Goal: Find contact information: Find contact information

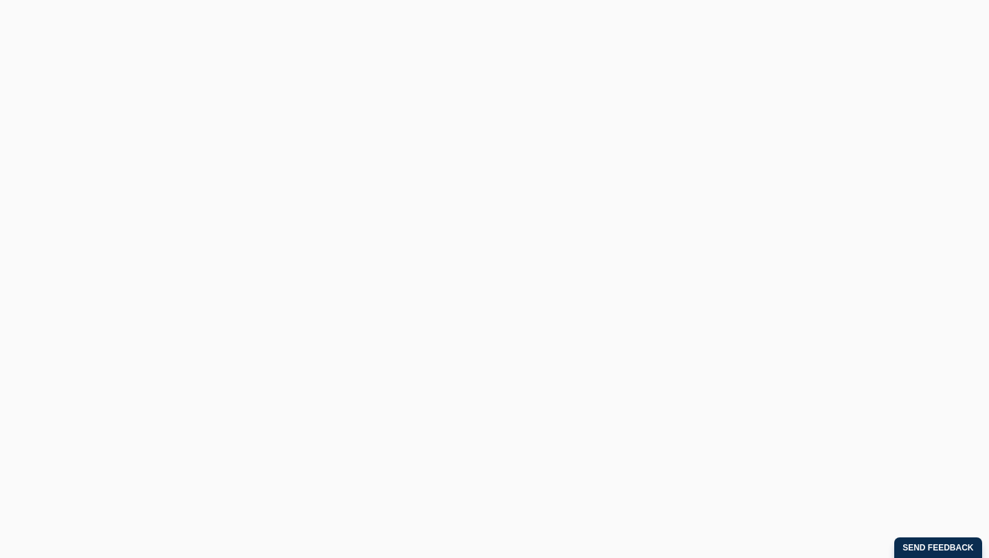
scroll to position [478, 0]
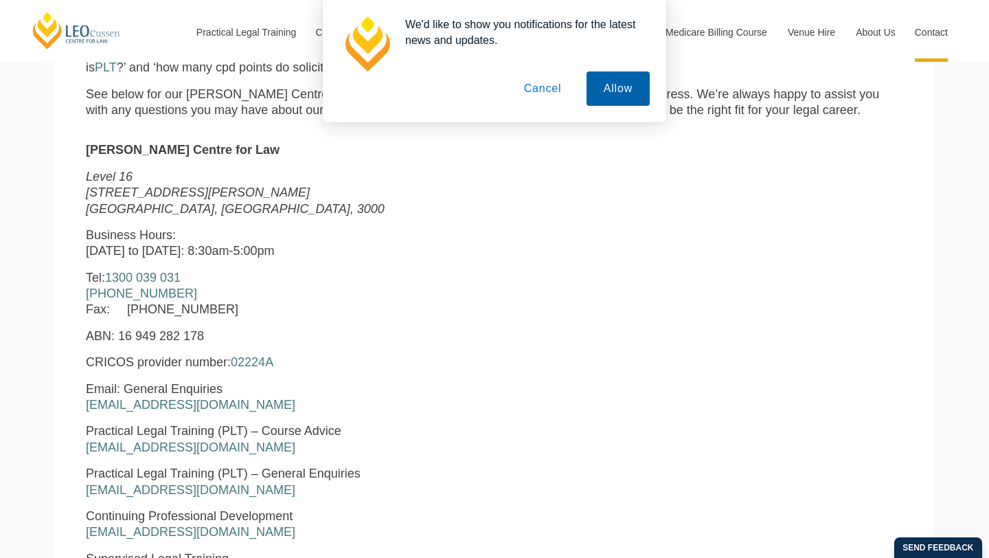
click at [605, 98] on button "Allow" at bounding box center [618, 88] width 63 height 34
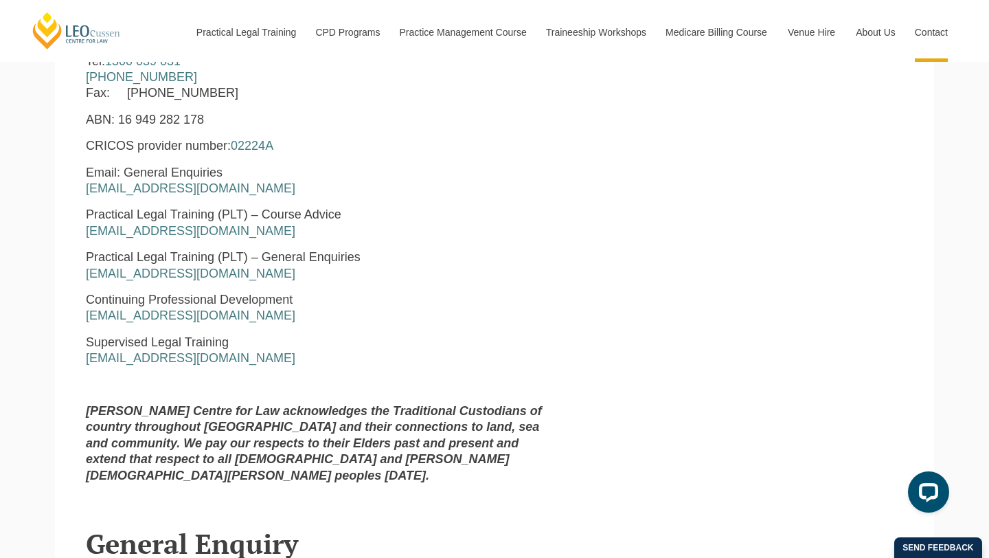
scroll to position [602, 0]
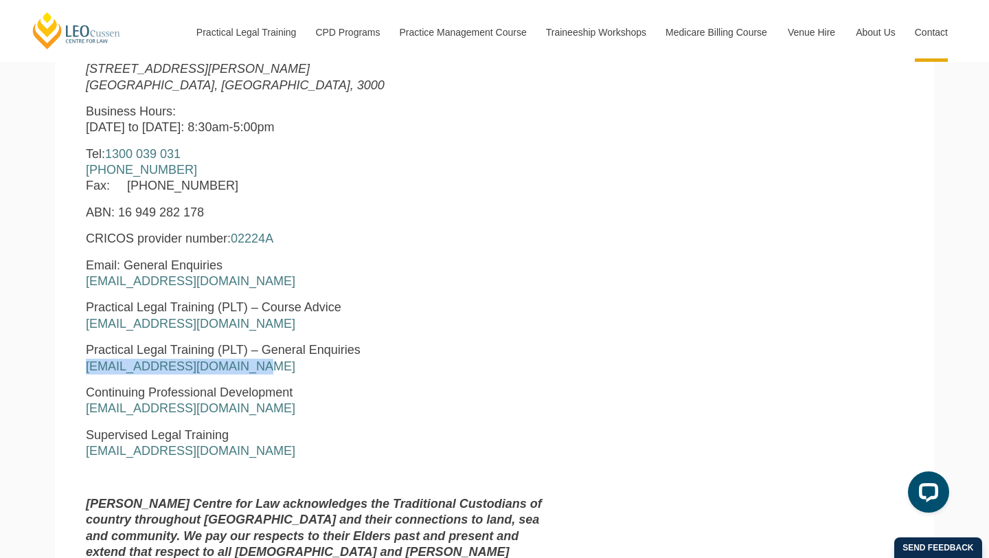
drag, startPoint x: 256, startPoint y: 363, endPoint x: 83, endPoint y: 362, distance: 173.1
click at [83, 362] on div "Leo Cussen Centre for Law Level 16 15 William Street Melbourne, Victoria, 3000 …" at bounding box center [320, 303] width 489 height 568
copy link "pltadmin@leocussen.edu.au"
